Goal: Information Seeking & Learning: Compare options

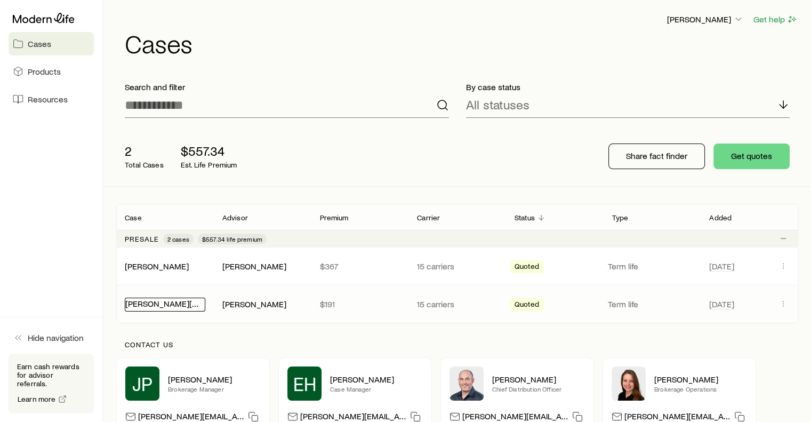
click at [152, 305] on link "[PERSON_NAME][MEDICAL_DATA]" at bounding box center [189, 303] width 128 height 10
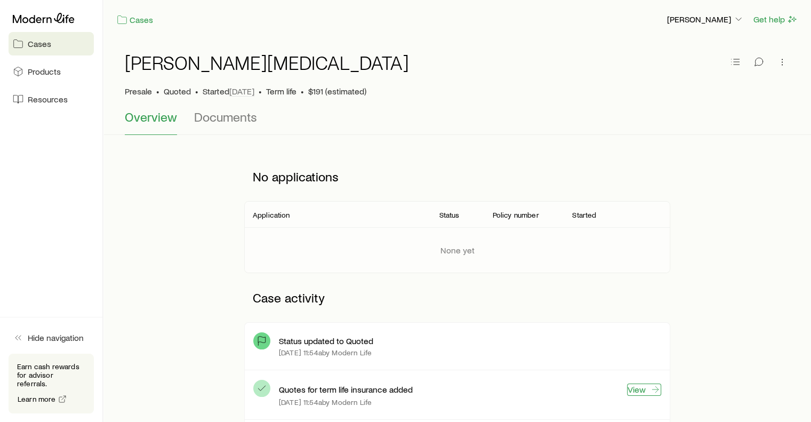
click at [637, 389] on link "View" at bounding box center [644, 389] width 34 height 12
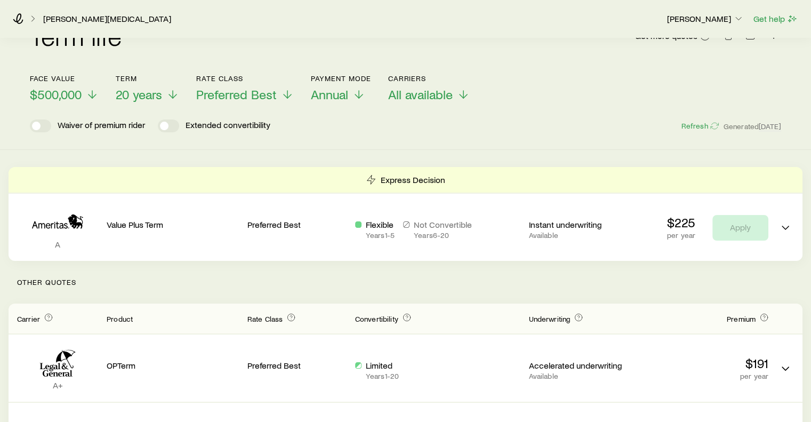
scroll to position [27, 0]
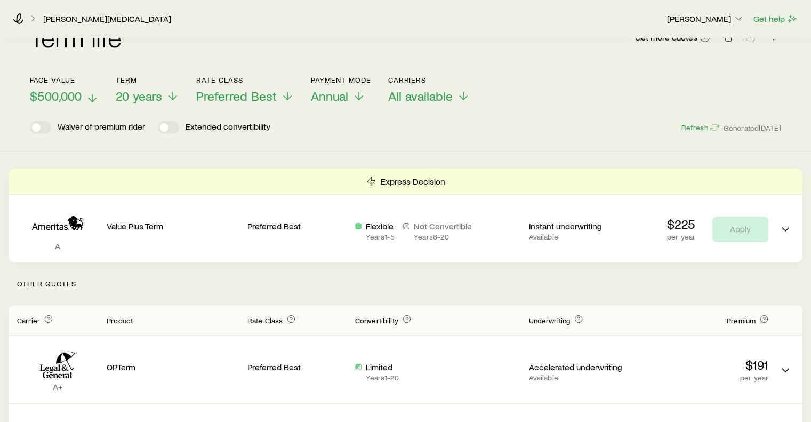
click at [90, 100] on icon at bounding box center [92, 98] width 13 height 13
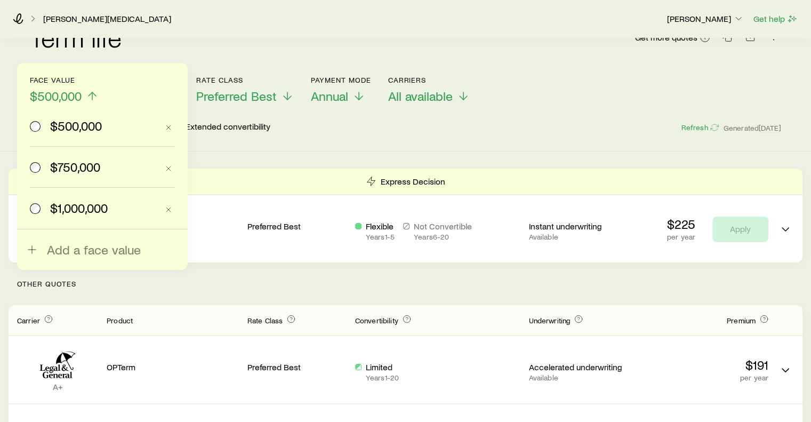
click at [41, 167] on span at bounding box center [36, 166] width 12 height 15
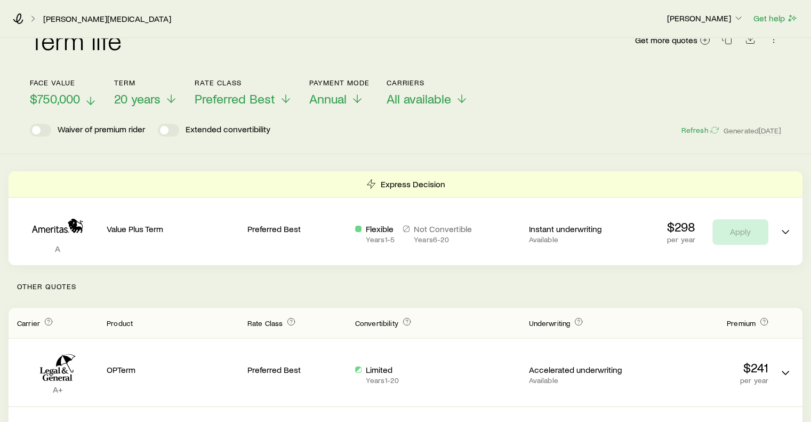
scroll to position [0, 0]
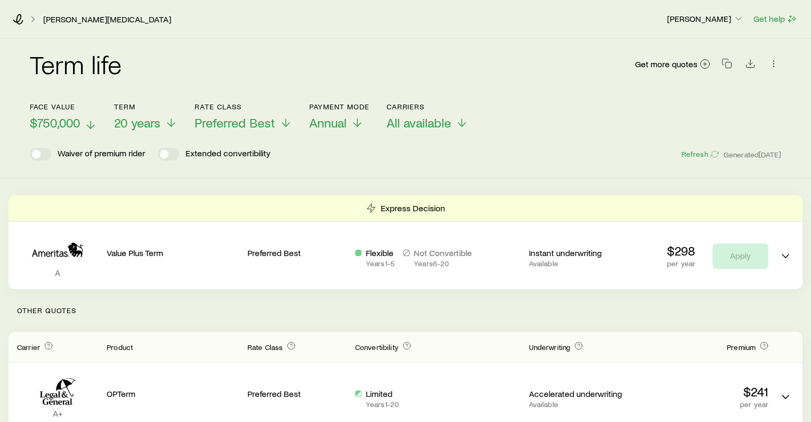
click at [90, 125] on icon at bounding box center [90, 124] width 13 height 13
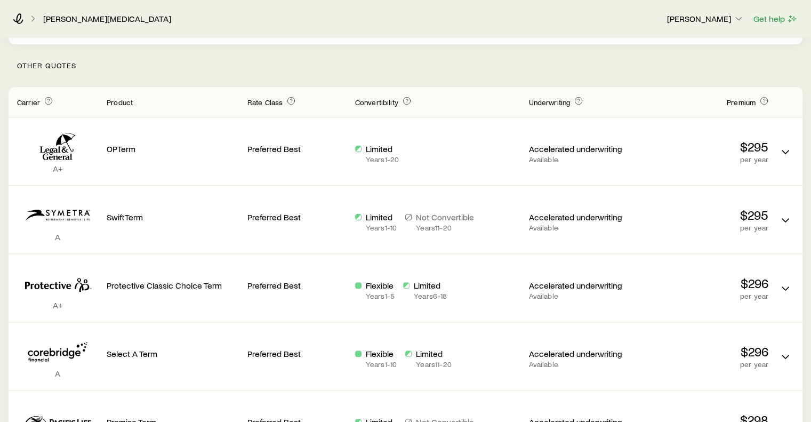
scroll to position [256, 0]
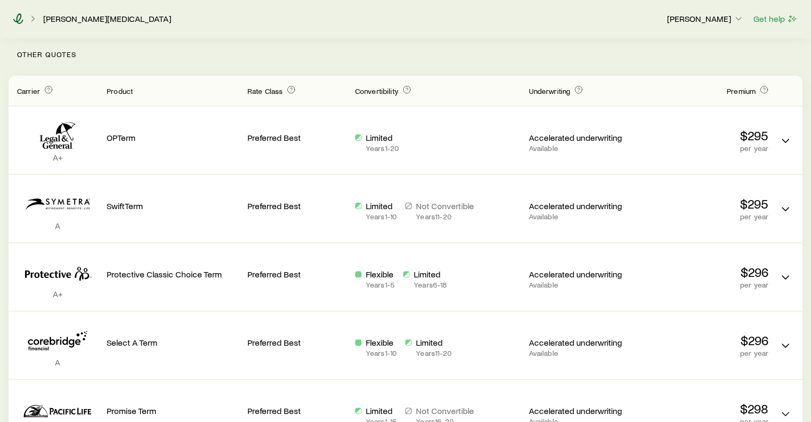
click at [18, 17] on icon at bounding box center [18, 18] width 11 height 11
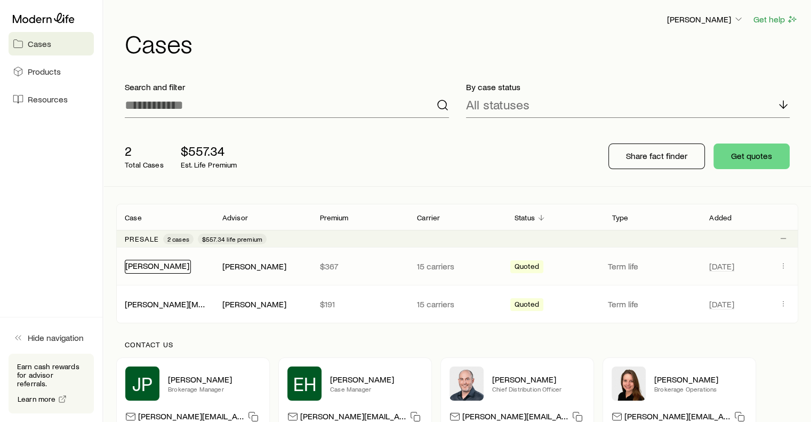
click at [145, 269] on link "[PERSON_NAME]" at bounding box center [157, 265] width 64 height 10
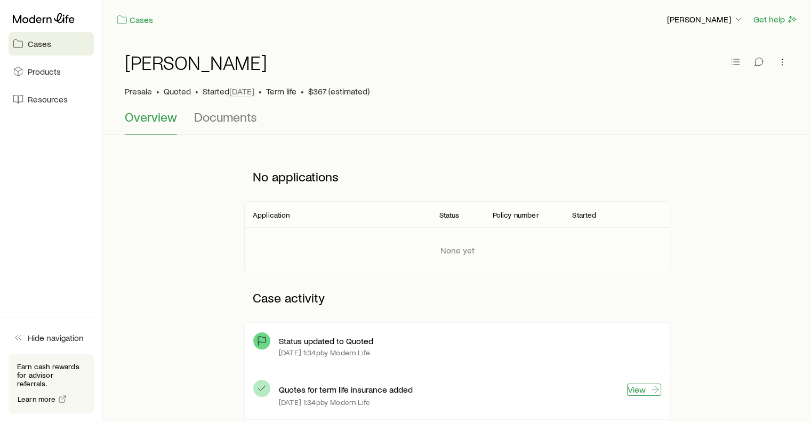
click at [638, 390] on link "View" at bounding box center [644, 389] width 34 height 12
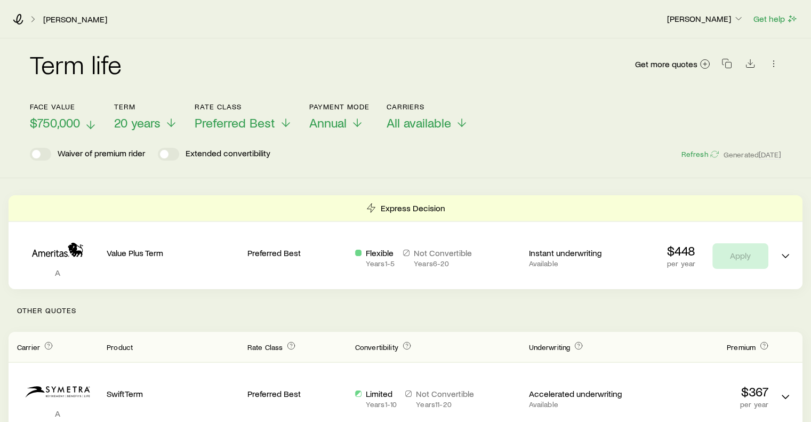
click at [91, 126] on line at bounding box center [91, 124] width 0 height 7
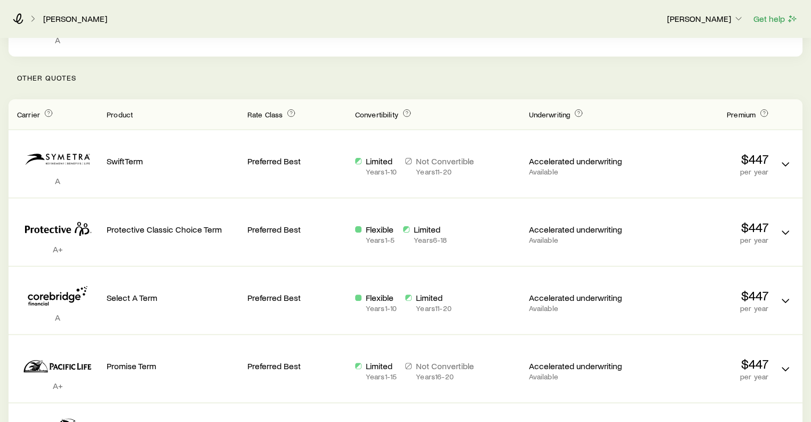
scroll to position [238, 0]
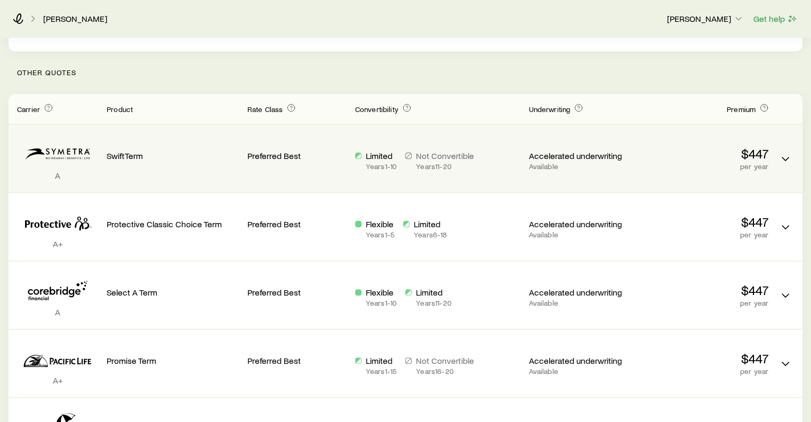
click at [322, 171] on div "Preferred Best" at bounding box center [296, 154] width 99 height 42
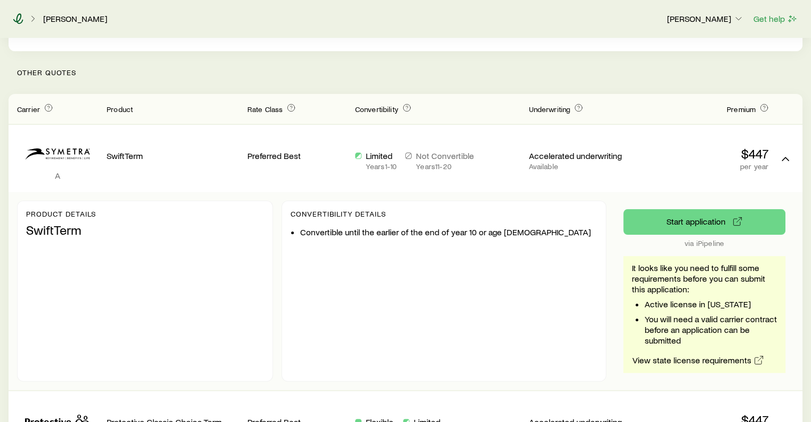
click at [19, 21] on icon at bounding box center [18, 18] width 10 height 11
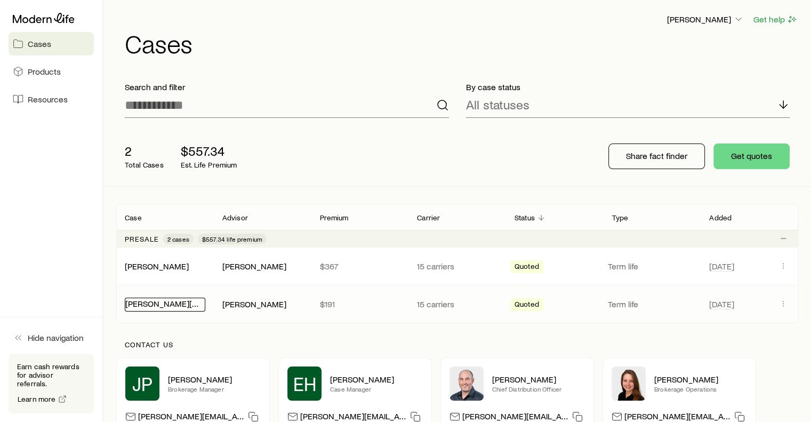
click at [153, 303] on link "[PERSON_NAME][MEDICAL_DATA]" at bounding box center [189, 303] width 128 height 10
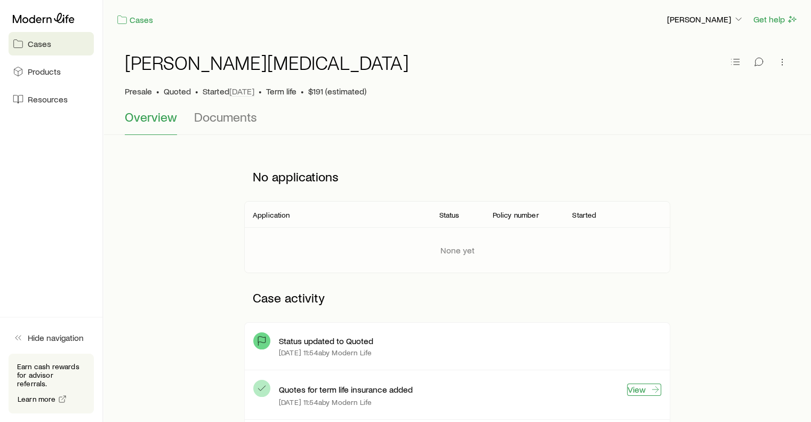
click at [643, 388] on link "View" at bounding box center [644, 389] width 34 height 12
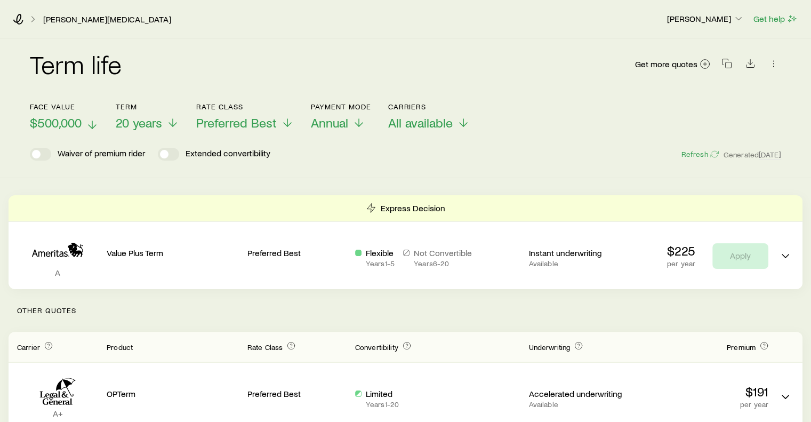
click at [91, 127] on icon at bounding box center [92, 124] width 13 height 13
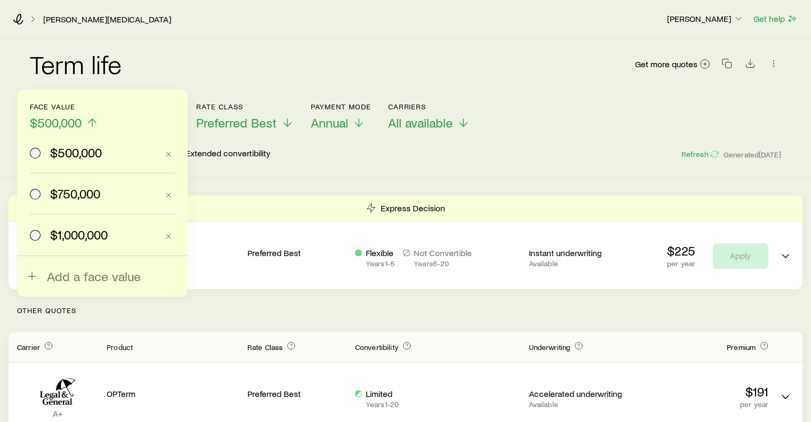
click at [41, 239] on span at bounding box center [36, 234] width 12 height 15
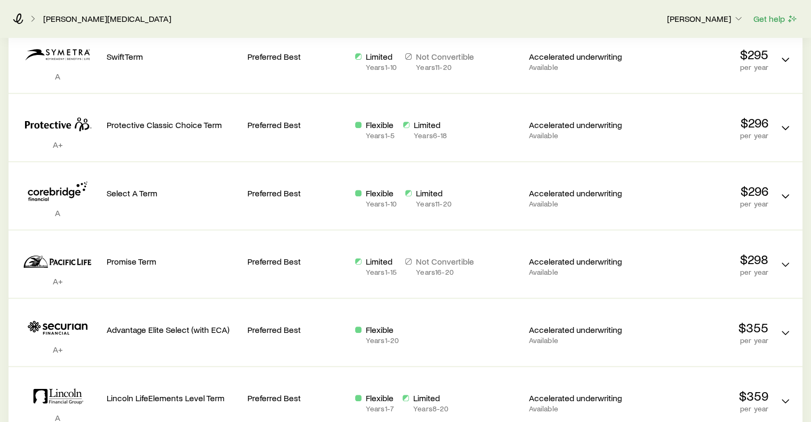
scroll to position [409, 0]
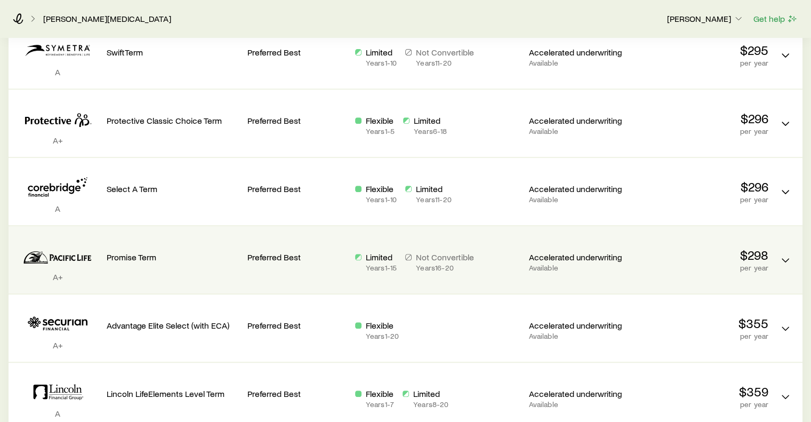
click at [411, 270] on div "Term quotes" at bounding box center [408, 263] width 6 height 18
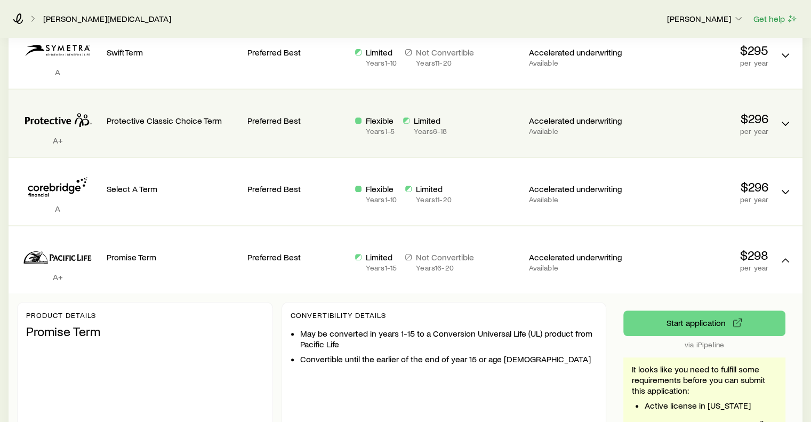
click at [238, 138] on div "Protective Classic Choice Term" at bounding box center [173, 123] width 132 height 50
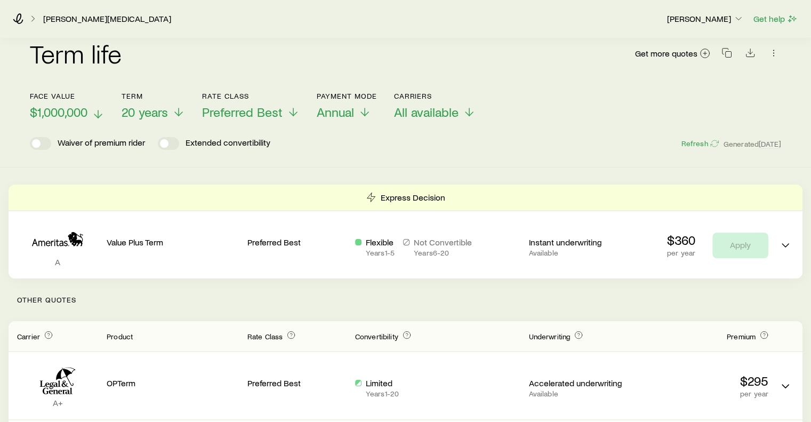
scroll to position [0, 0]
